Goal: Task Accomplishment & Management: Manage account settings

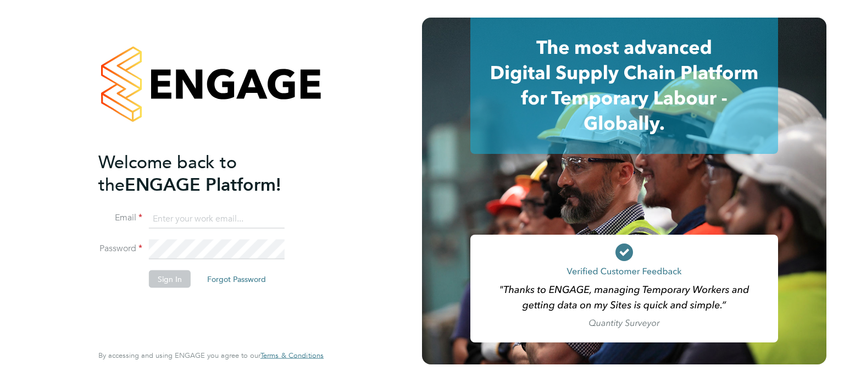
click at [220, 209] on input at bounding box center [217, 219] width 136 height 20
type input "[PERSON_NAME][EMAIL_ADDRESS][PERSON_NAME][DOMAIN_NAME]"
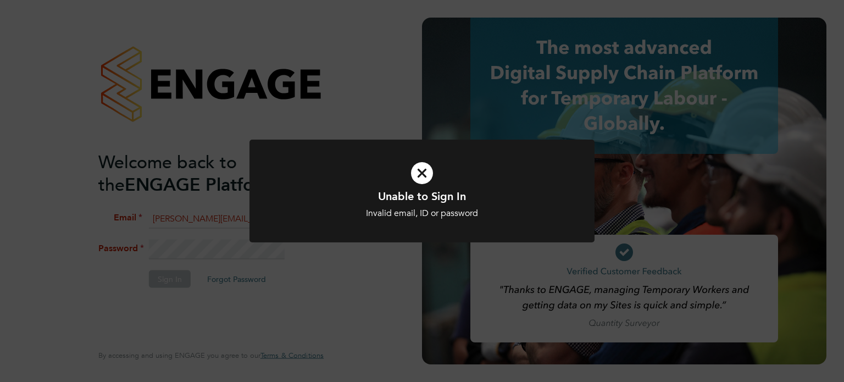
click at [383, 229] on div at bounding box center [421, 191] width 345 height 103
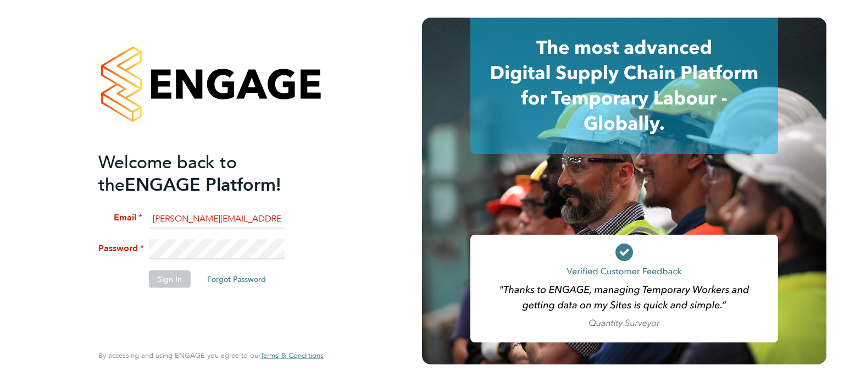
click at [221, 281] on button "Forgot Password" at bounding box center [236, 279] width 76 height 18
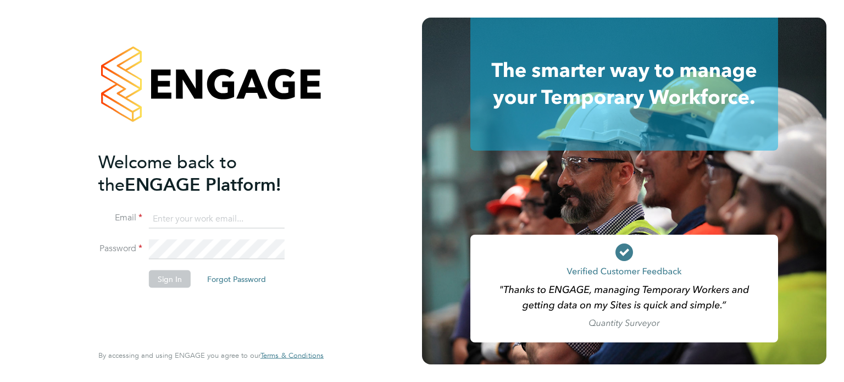
click at [218, 286] on button "Forgot Password" at bounding box center [236, 279] width 76 height 18
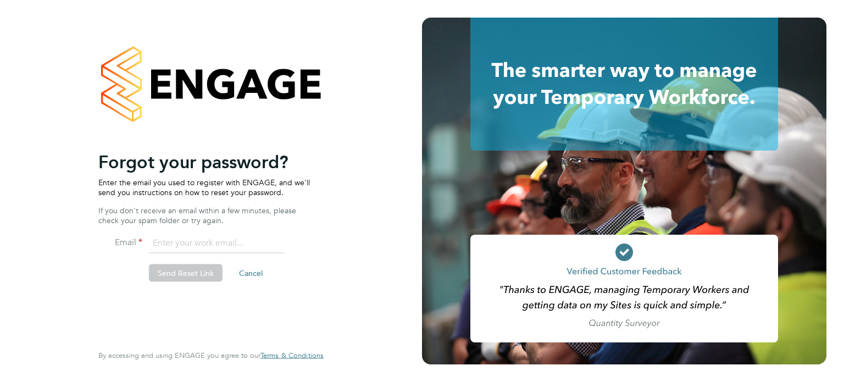
click at [191, 239] on input "email" at bounding box center [217, 243] width 136 height 20
type input "[PERSON_NAME][EMAIL_ADDRESS][PERSON_NAME][DOMAIN_NAME]"
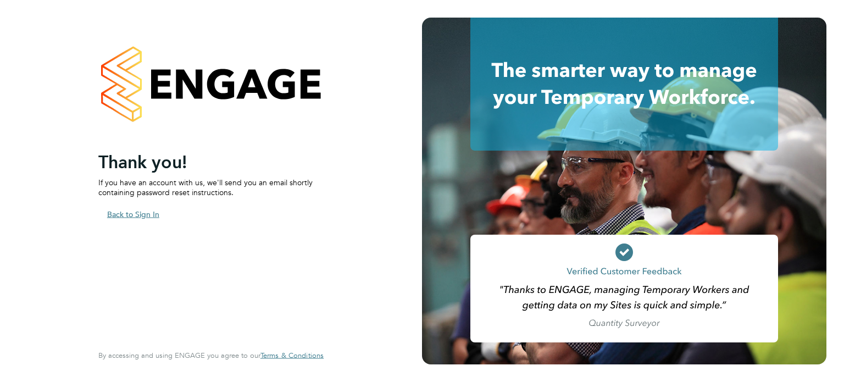
click at [139, 211] on button "Back to Sign In" at bounding box center [133, 214] width 70 height 18
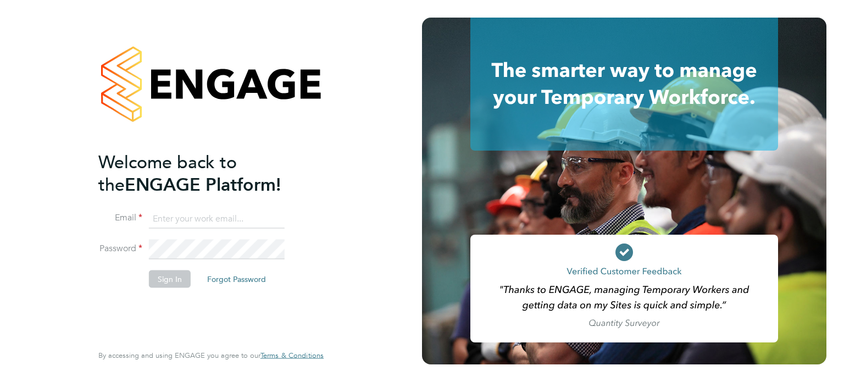
click at [240, 277] on button "Forgot Password" at bounding box center [236, 279] width 76 height 18
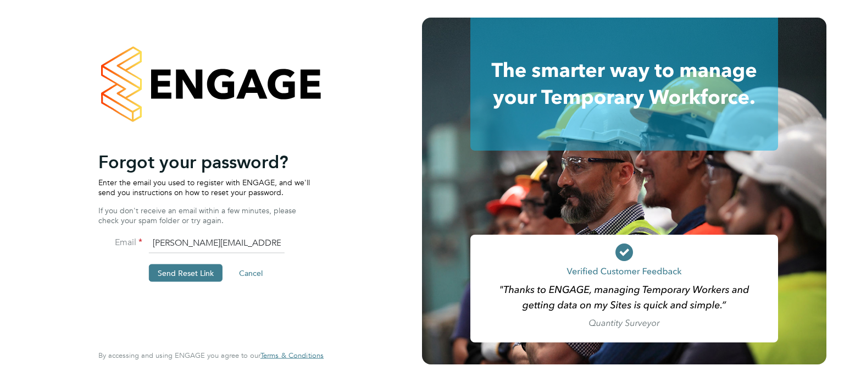
click at [196, 241] on input "[PERSON_NAME][EMAIL_ADDRESS][PERSON_NAME][DOMAIN_NAME]" at bounding box center [217, 243] width 136 height 20
click at [207, 277] on button "Send Reset Link" at bounding box center [186, 273] width 74 height 18
